Goal: Find specific page/section: Find specific page/section

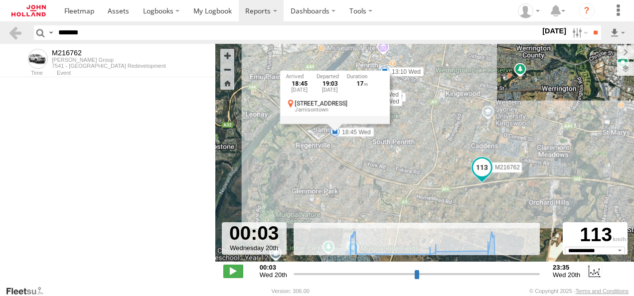
select select "**********"
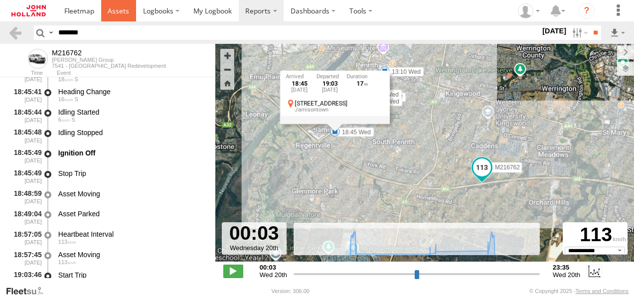
click at [115, 12] on span at bounding box center [118, 10] width 21 height 9
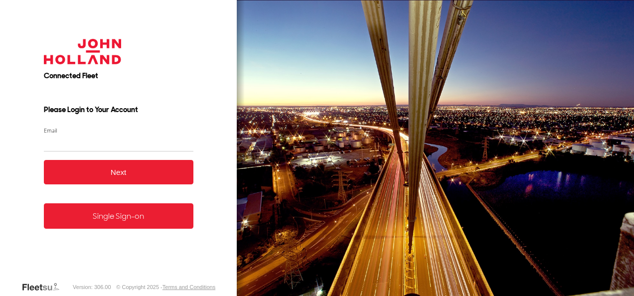
click at [131, 224] on link "Single Sign-on" at bounding box center [118, 215] width 149 height 25
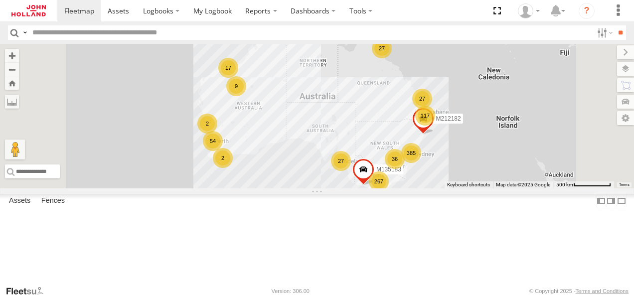
click at [452, 9] on section "Dashboards ?" at bounding box center [344, 10] width 574 height 21
